Goal: Task Accomplishment & Management: Manage account settings

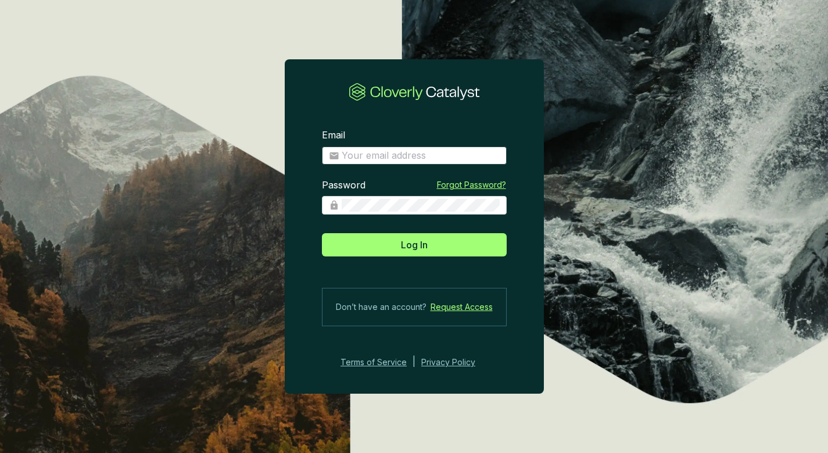
click at [449, 148] on span at bounding box center [414, 155] width 185 height 19
type input "adrien@circonomy.co"
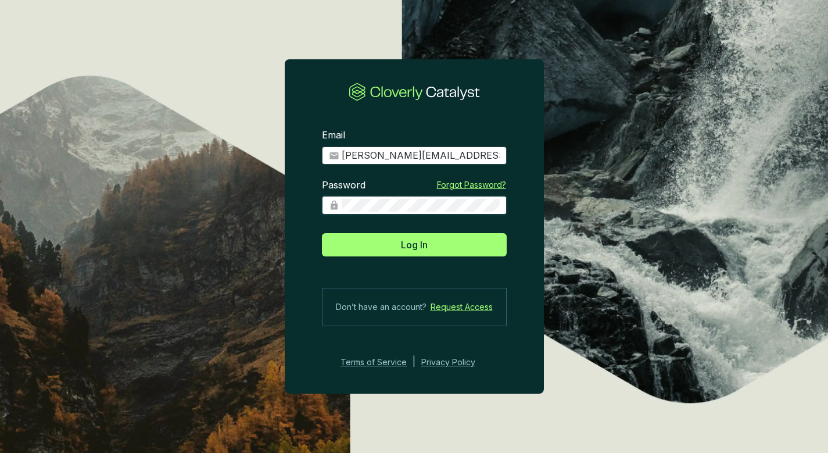
click at [414, 244] on button "Log In" at bounding box center [414, 244] width 185 height 23
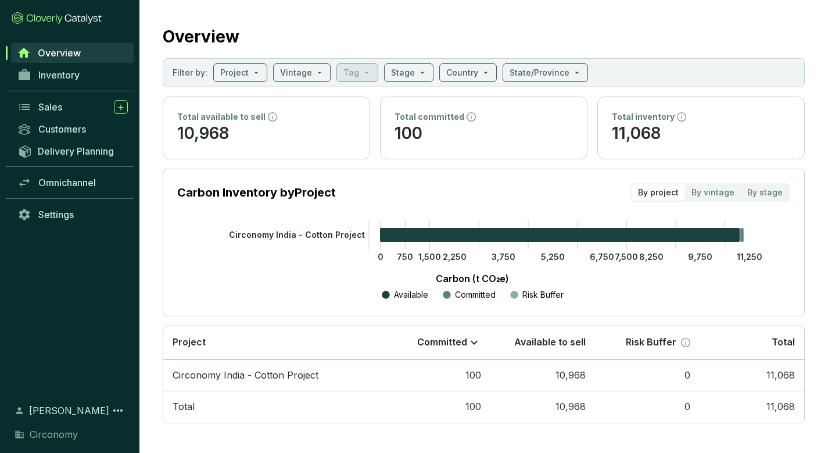
scroll to position [10, 0]
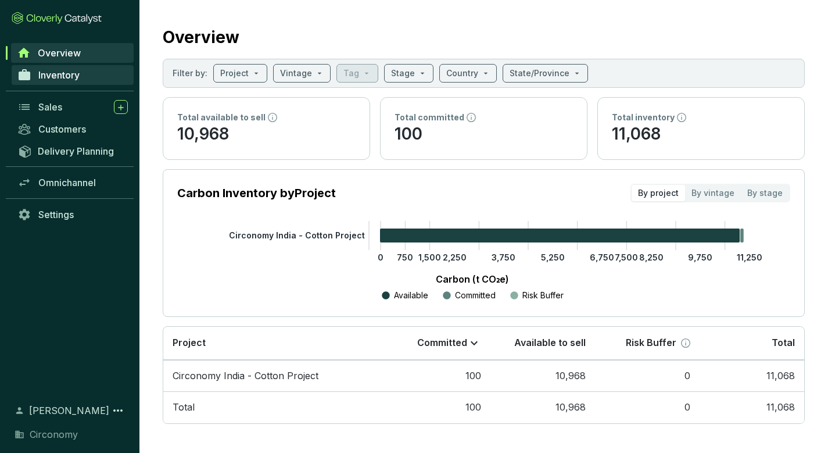
click at [51, 80] on span "Inventory" at bounding box center [58, 75] width 41 height 12
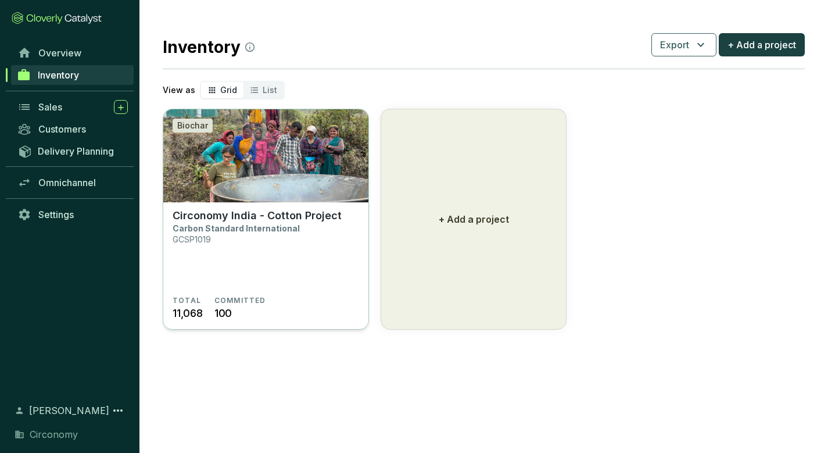
click at [243, 261] on section "Circonomy India - Cotton Project Carbon Standard International GCSP1019" at bounding box center [266, 252] width 187 height 87
